Goal: Task Accomplishment & Management: Manage account settings

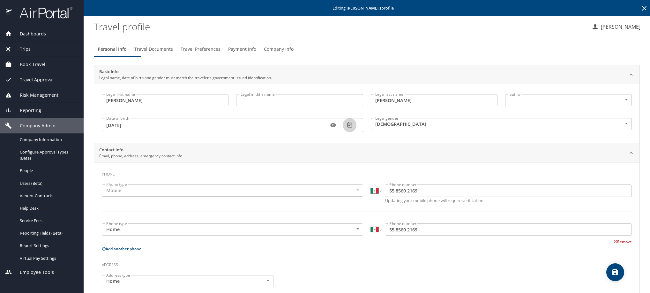
select select "MX"
select select "US"
click at [640, 11] on icon at bounding box center [644, 8] width 8 height 8
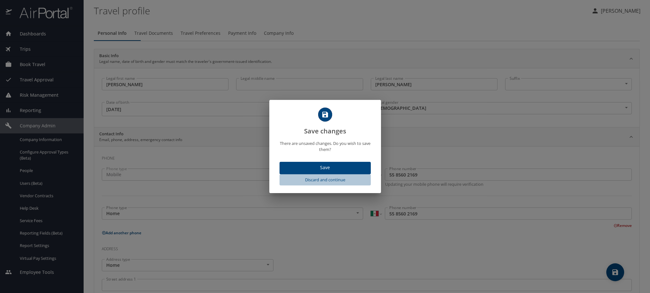
click at [331, 183] on span "Discard and continue" at bounding box center [325, 179] width 86 height 7
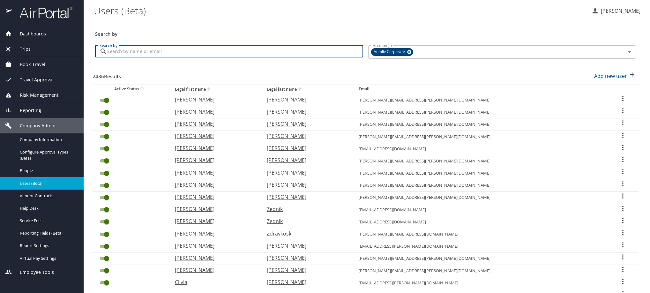
click at [165, 57] on input "Search by" at bounding box center [235, 51] width 256 height 12
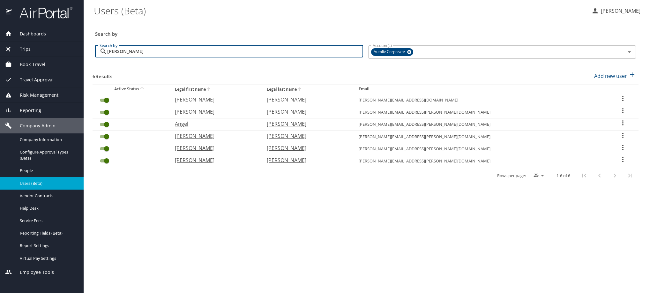
type input "[PERSON_NAME]"
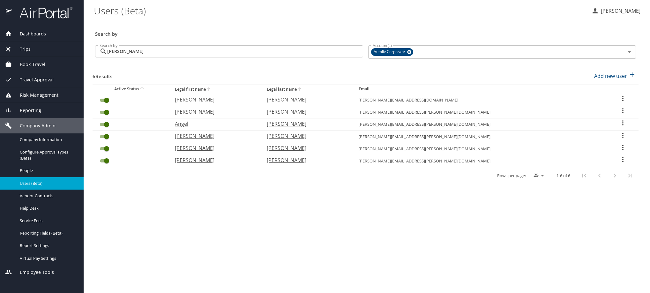
click at [620, 139] on icon "User Search Table" at bounding box center [623, 135] width 8 height 8
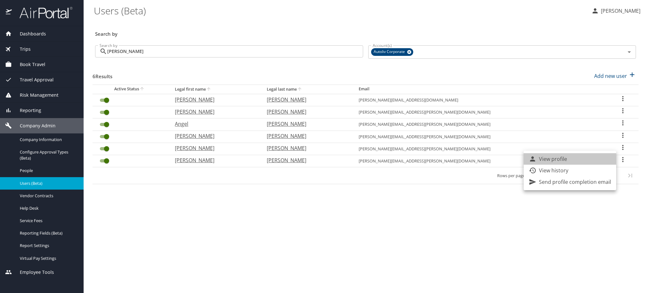
click at [613, 158] on li "View profile" at bounding box center [570, 158] width 93 height 11
select select "US"
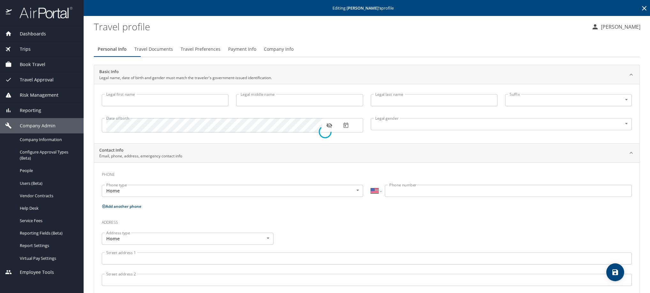
type input "[PERSON_NAME]"
type input "[DEMOGRAPHIC_DATA]"
type input "[PERSON_NAME]"
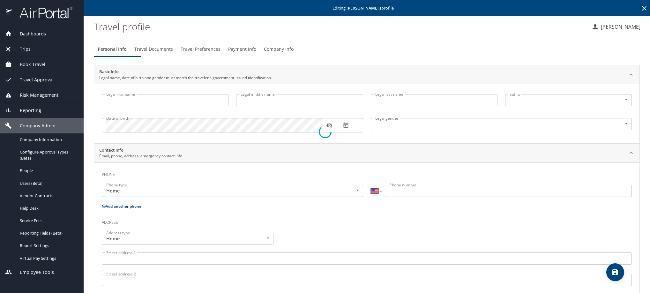
select select "MX"
type input "[PHONE_NUMBER]"
select select "US"
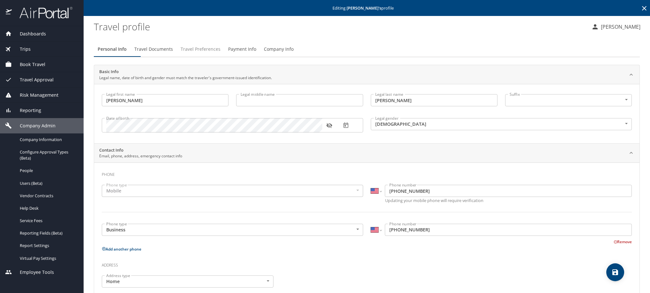
click at [220, 53] on span "Travel Preferences" at bounding box center [201, 49] width 40 height 8
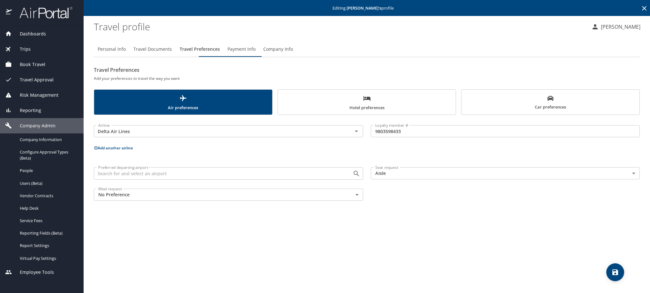
drag, startPoint x: 275, startPoint y: 53, endPoint x: 276, endPoint y: 57, distance: 3.9
click at [256, 52] on span "Payment Info" at bounding box center [242, 49] width 28 height 8
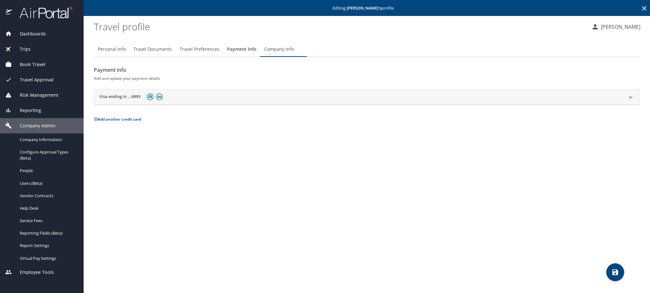
click at [135, 101] on h2 "Visa ending in ...6993" at bounding box center [119, 97] width 41 height 8
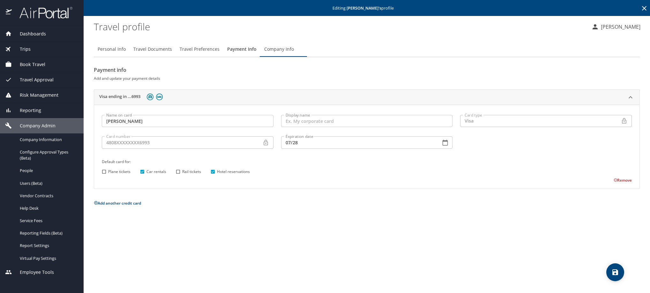
click at [643, 6] on icon at bounding box center [644, 8] width 8 height 8
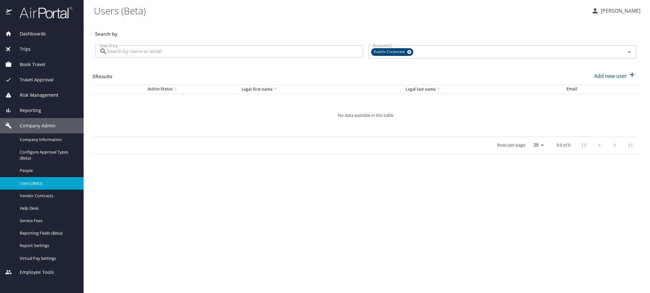
click at [202, 57] on input "Search by" at bounding box center [235, 51] width 256 height 12
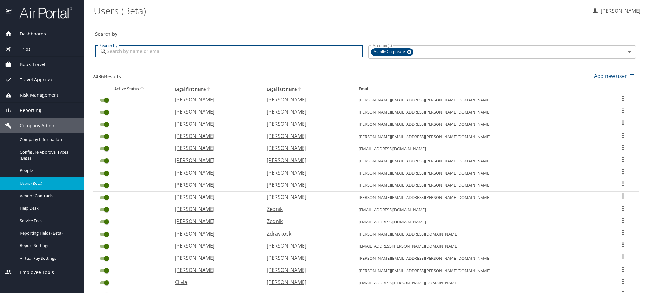
paste input "[PERSON_NAME][EMAIL_ADDRESS][PERSON_NAME][DOMAIN_NAME]"
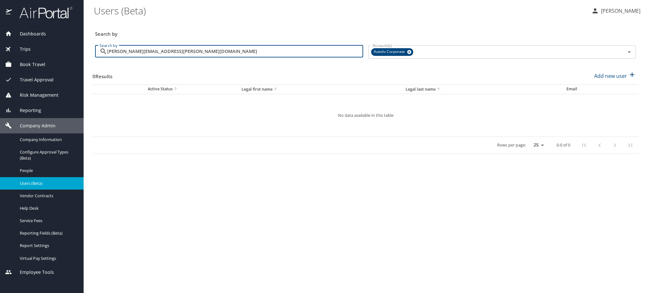
drag, startPoint x: 224, startPoint y: 56, endPoint x: 96, endPoint y: 76, distance: 130.1
click at [95, 75] on div "Search by Search by [PERSON_NAME][EMAIL_ADDRESS][PERSON_NAME][DOMAIN_NAME] Sear…" at bounding box center [366, 94] width 546 height 151
paste input "[PERSON_NAME].[PERSON_NAME]"
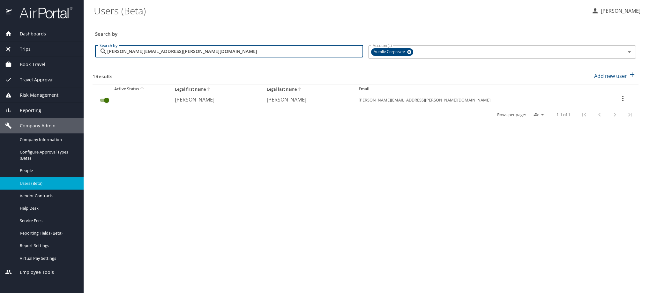
type input "[PERSON_NAME][EMAIL_ADDRESS][PERSON_NAME][DOMAIN_NAME]"
